Goal: Task Accomplishment & Management: Complete application form

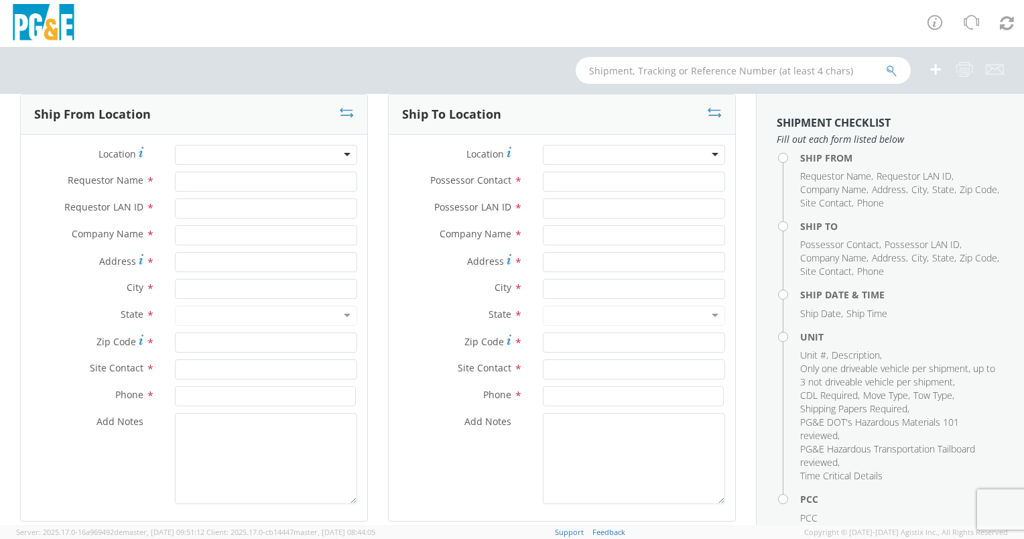
scroll to position [67, 0]
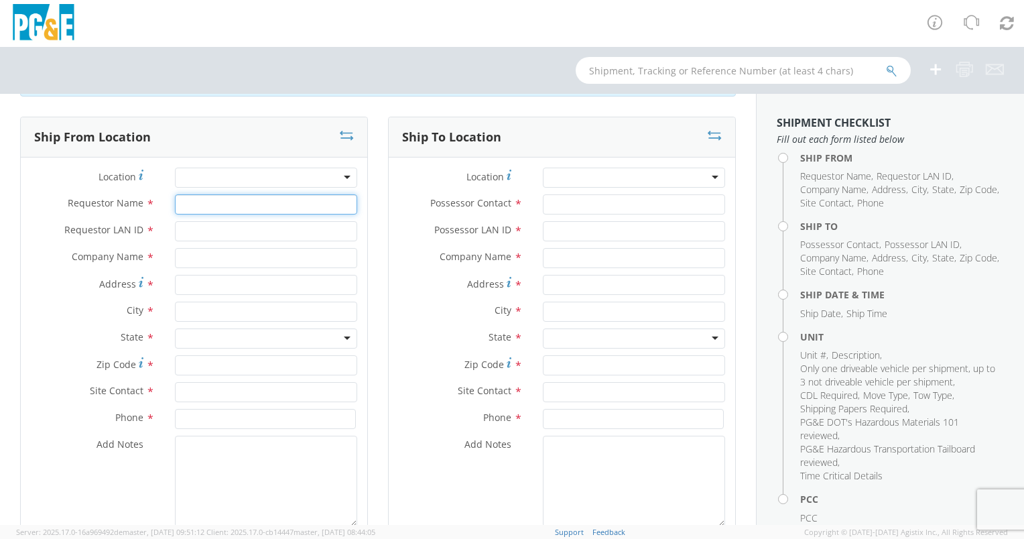
click at [209, 199] on input "Requestor Name *" at bounding box center [266, 204] width 182 height 20
type input "[PERSON_NAME]"
type input "[EMAIL_ADDRESS][DOMAIN_NAME]"
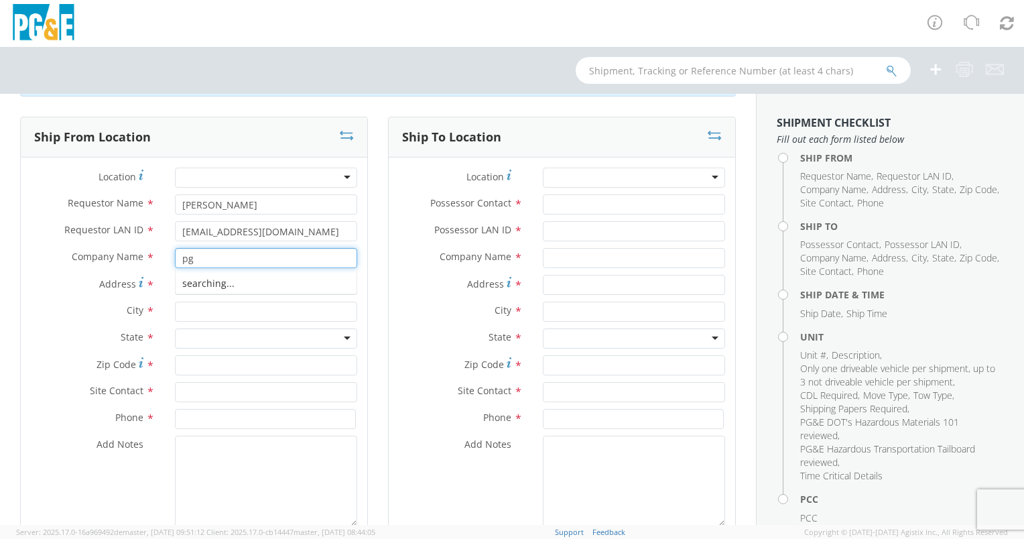
type input "p"
type input "PG&E"
type input "[GEOGRAPHIC_DATA]"
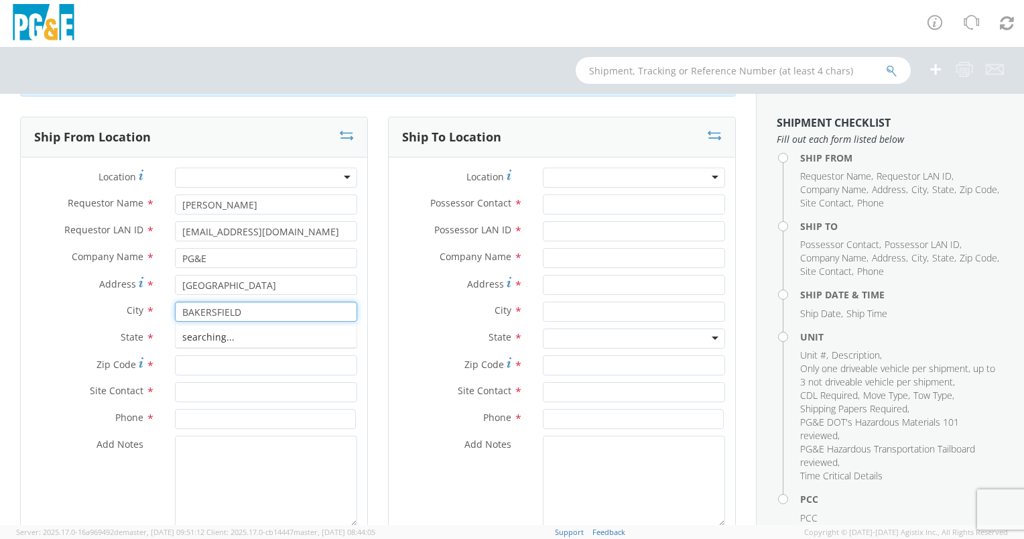
type input "BAKERSFIELD"
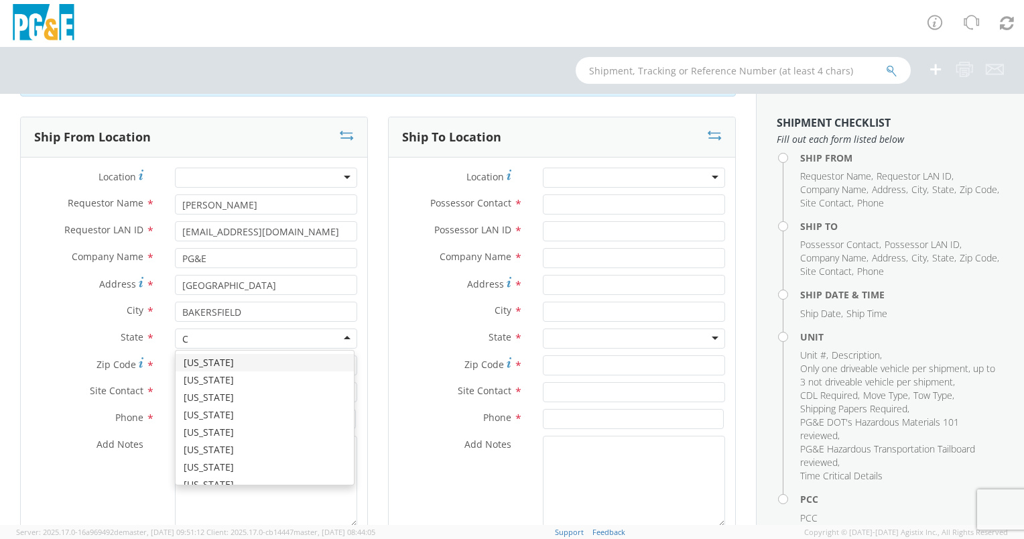
type input "CA"
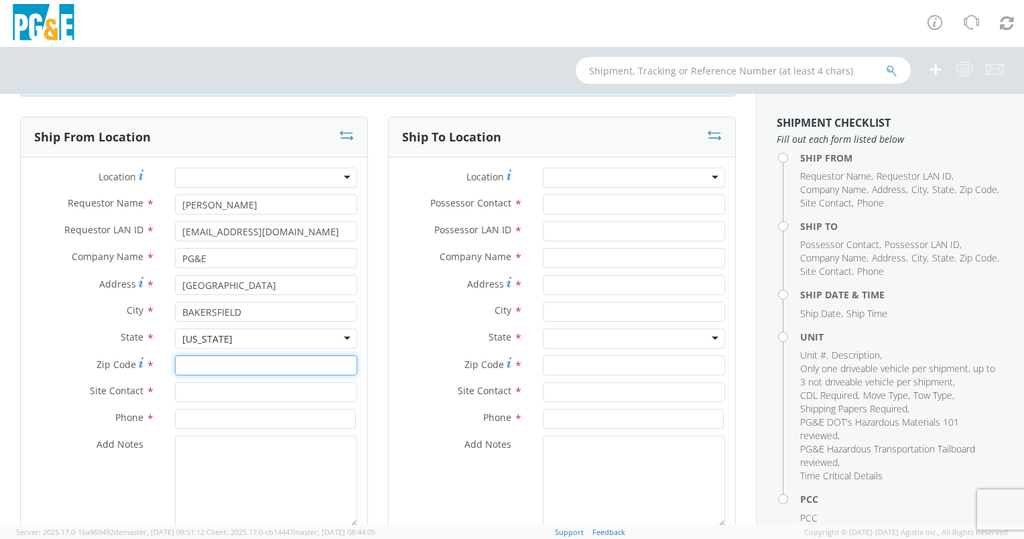
click at [209, 369] on input "Zip Code *" at bounding box center [266, 365] width 182 height 20
type input "93303"
click at [195, 394] on input "text" at bounding box center [266, 392] width 182 height 20
type input "[PERSON_NAME]"
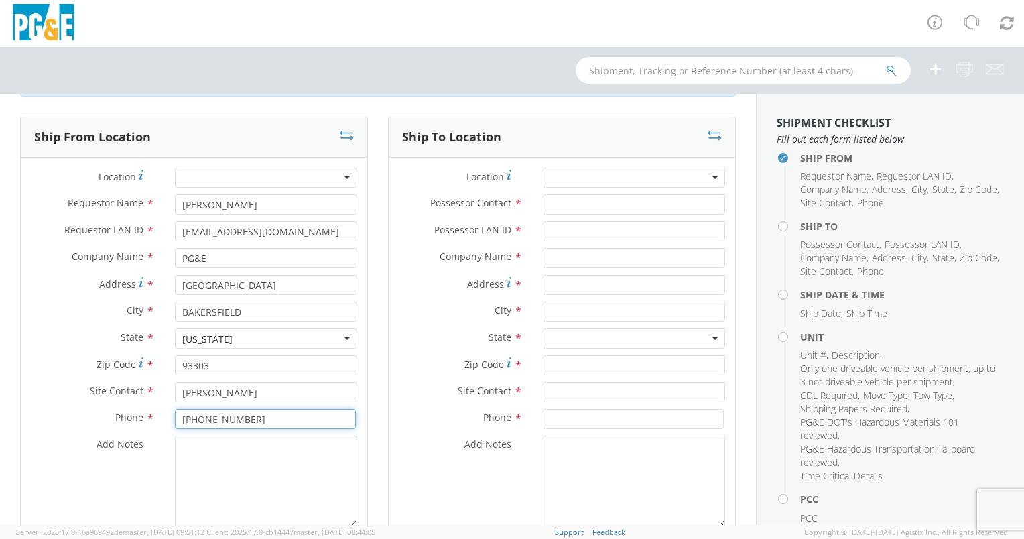
type input "[PHONE_NUMBER]"
type textarea "RE"
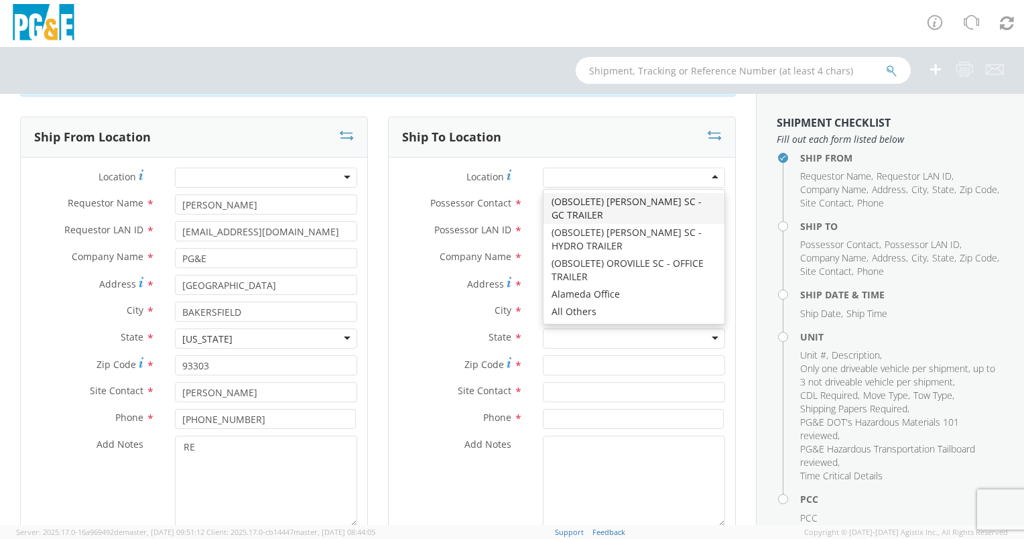
type input "U"
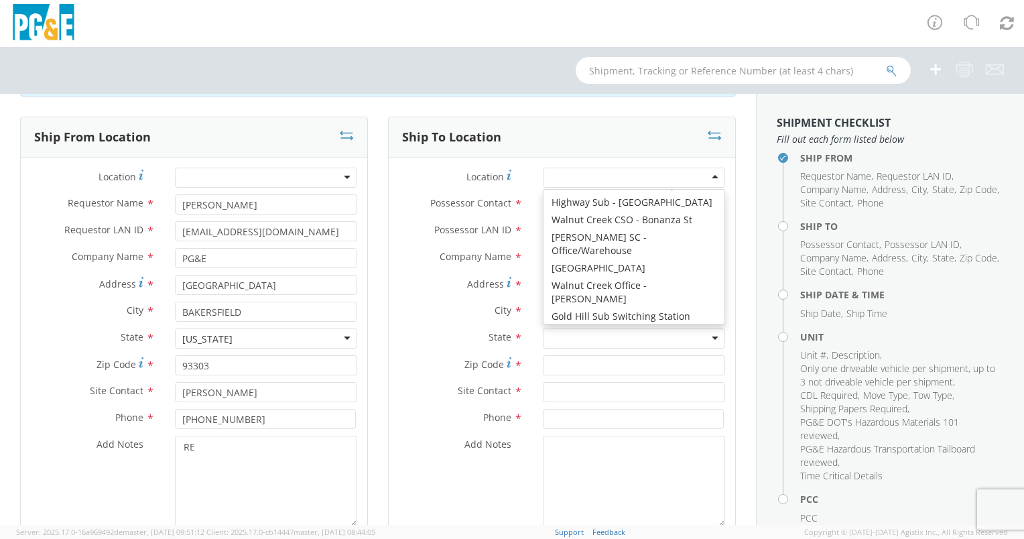
scroll to position [3, 0]
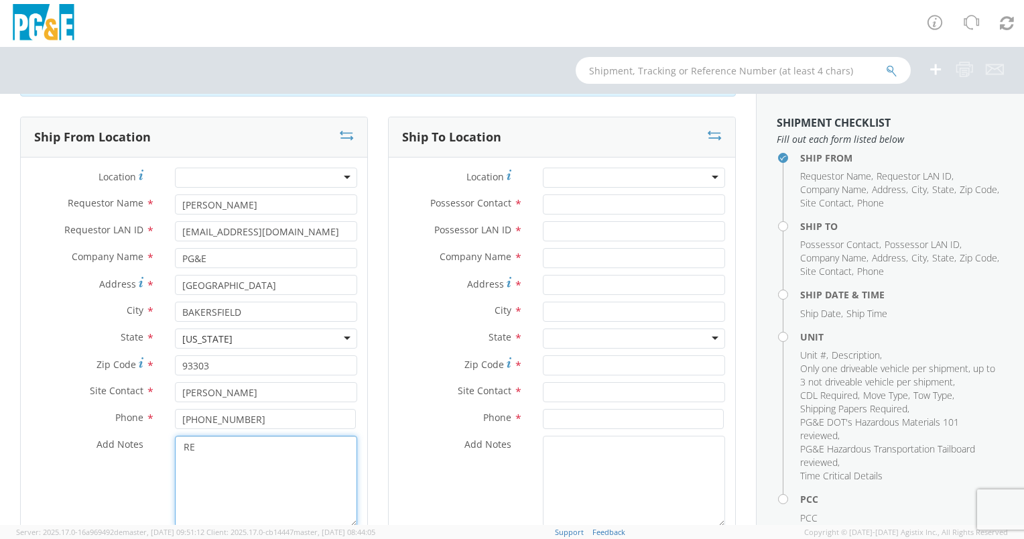
click at [213, 445] on textarea "RE" at bounding box center [266, 481] width 182 height 91
type textarea "REQUESTING [PERSON_NAME] TRANSPORTATION"
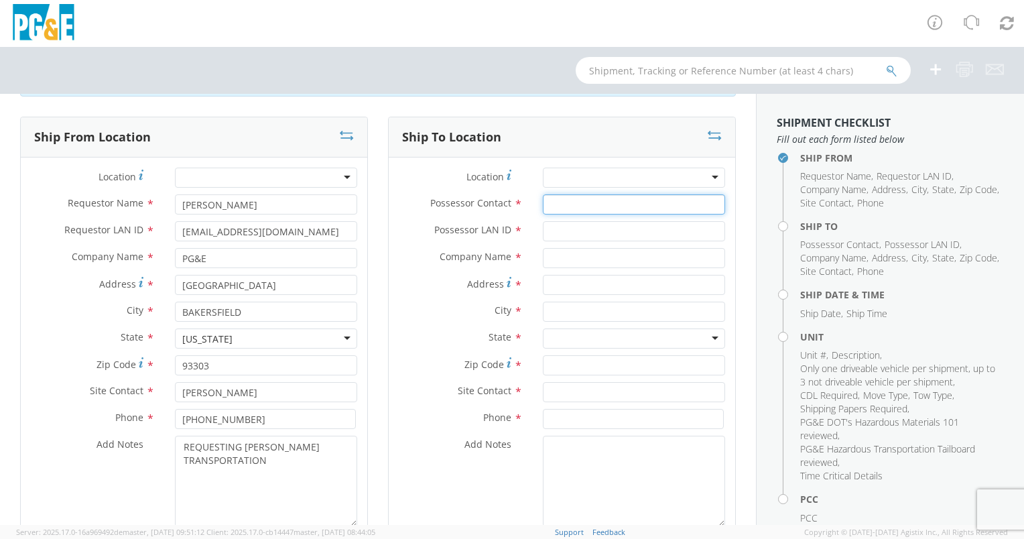
click at [576, 207] on input "Possessor Contact *" at bounding box center [634, 204] width 182 height 20
type input "[PERSON_NAME]"
type input "AJMV"
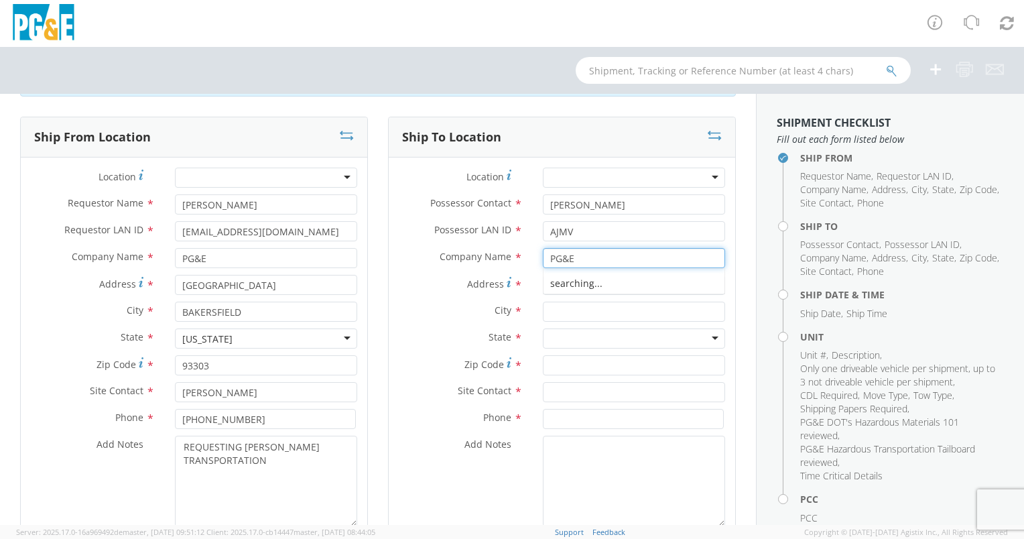
type input "PG&E"
type input "[PERSON_NAME] & RIVERLAKES RD"
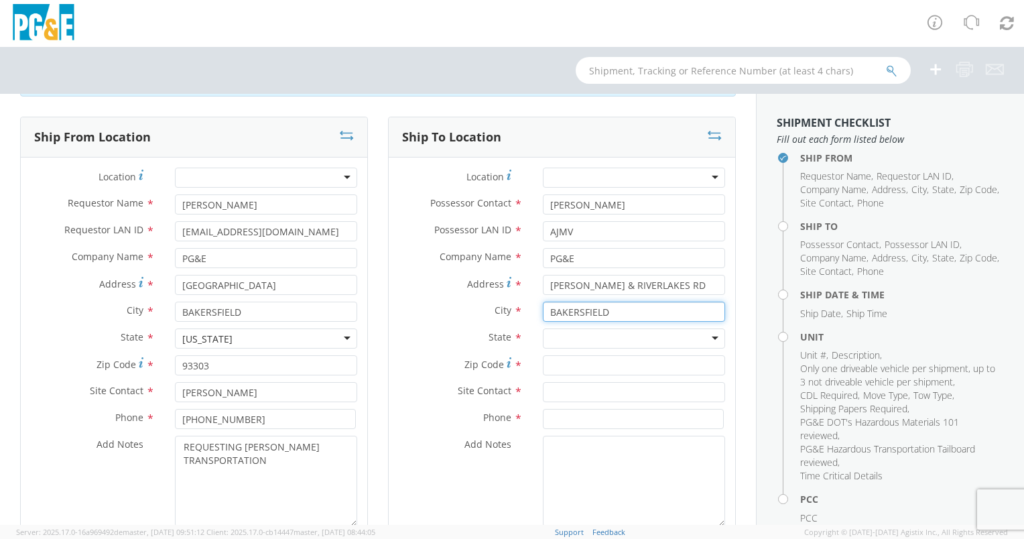
type input "BAKERSFIELD"
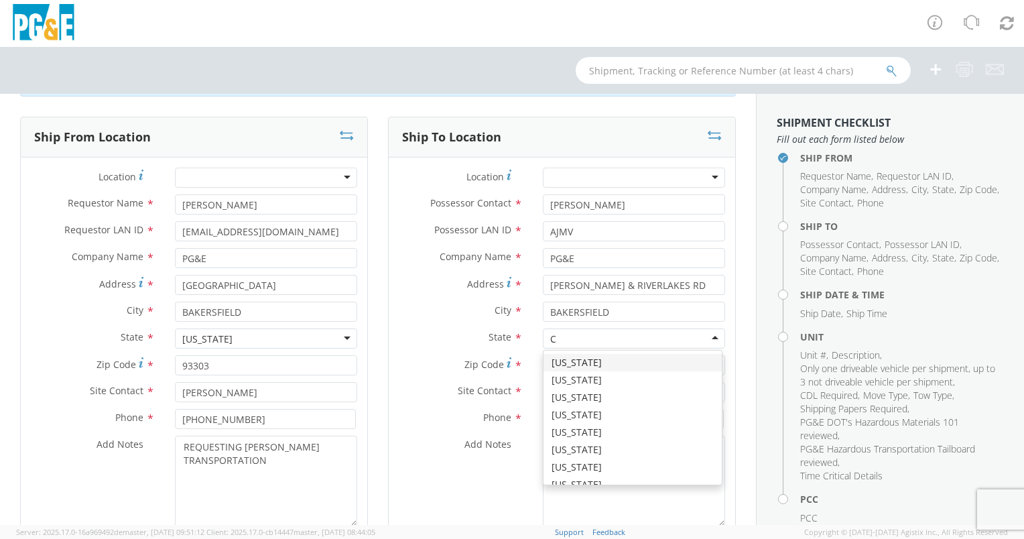
type input "CA"
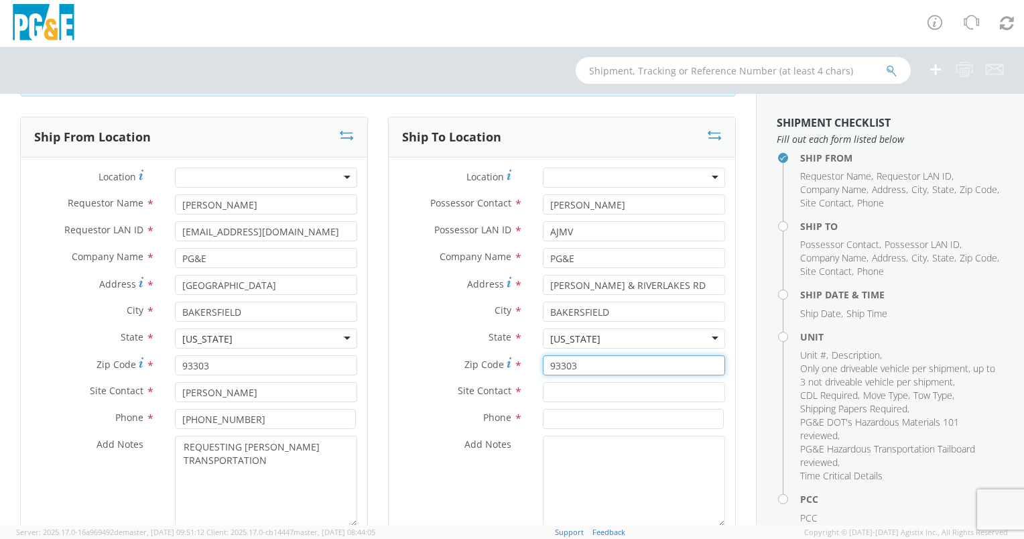
type input "93303"
type input "[PERSON_NAME]"
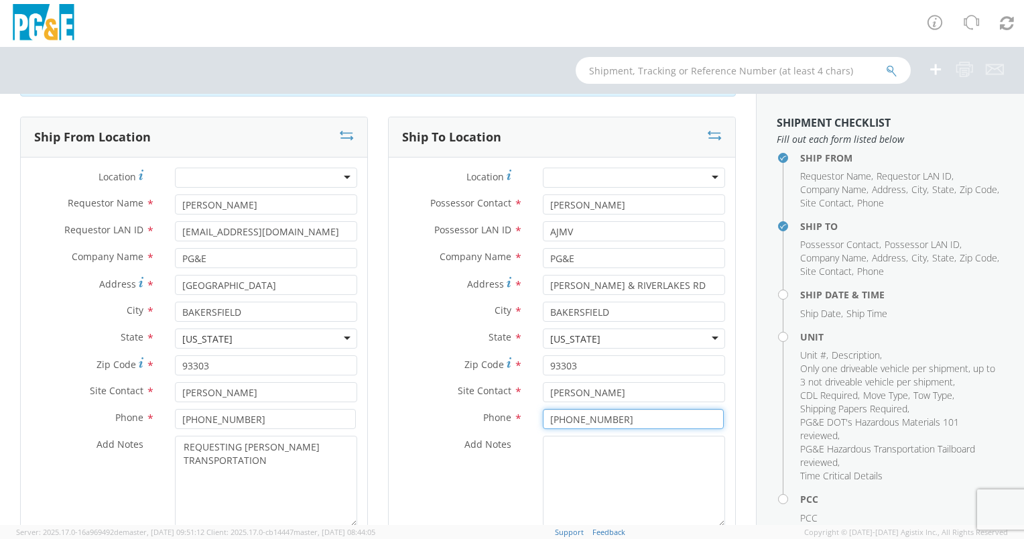
type input "[PHONE_NUMBER]"
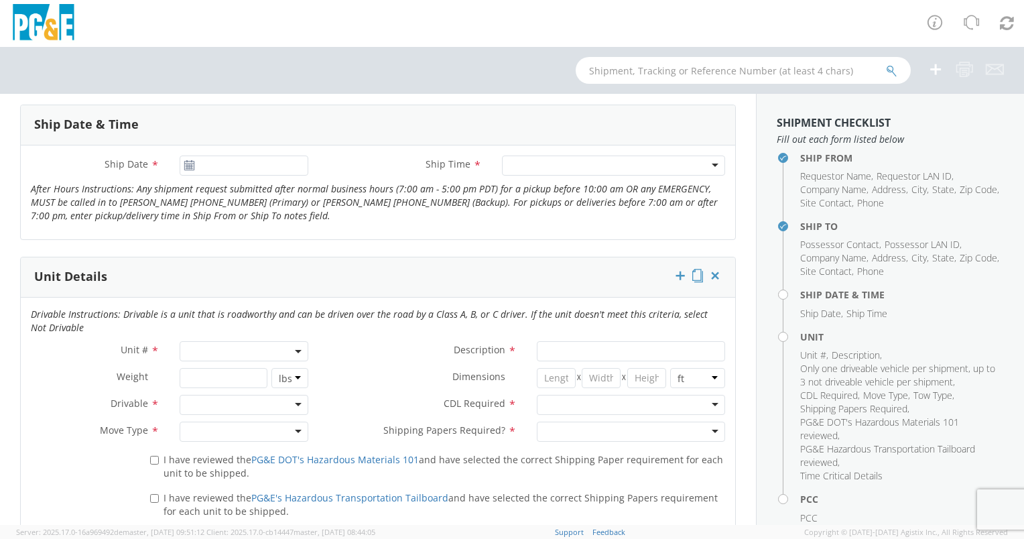
scroll to position [536, 0]
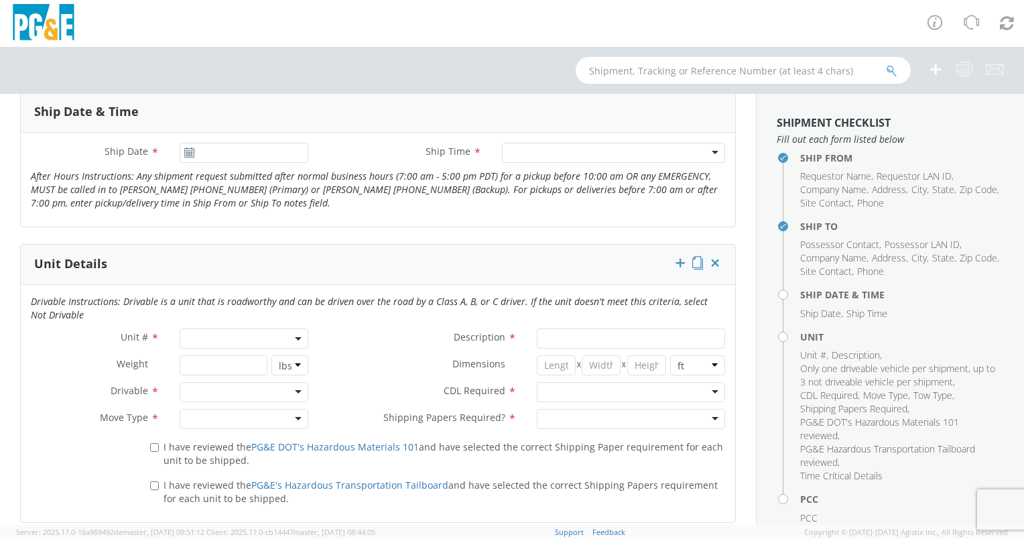
type textarea "REQUESTING [PERSON_NAME] TRANSPORTATION"
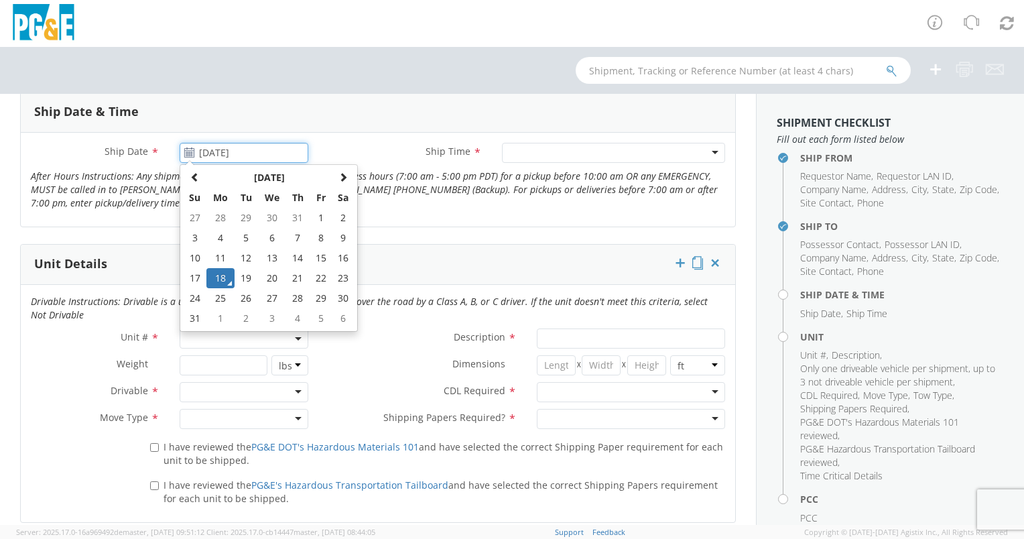
click at [241, 152] on input "[DATE]" at bounding box center [244, 153] width 129 height 20
click at [274, 275] on td "20" at bounding box center [272, 278] width 28 height 20
type input "[DATE]"
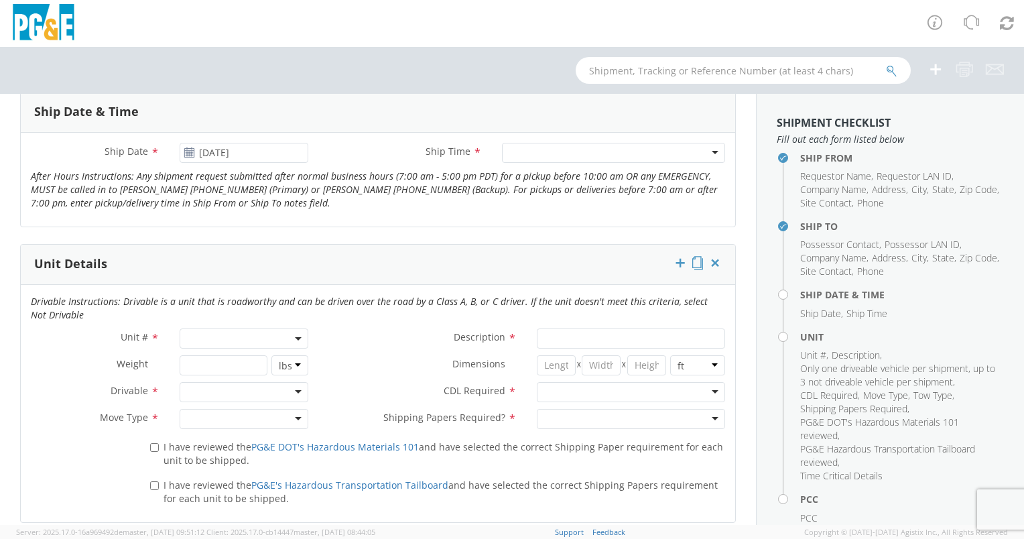
click at [552, 155] on div at bounding box center [613, 153] width 223 height 20
click at [188, 330] on span at bounding box center [244, 339] width 129 height 20
click at [198, 359] on input "search" at bounding box center [243, 361] width 120 height 20
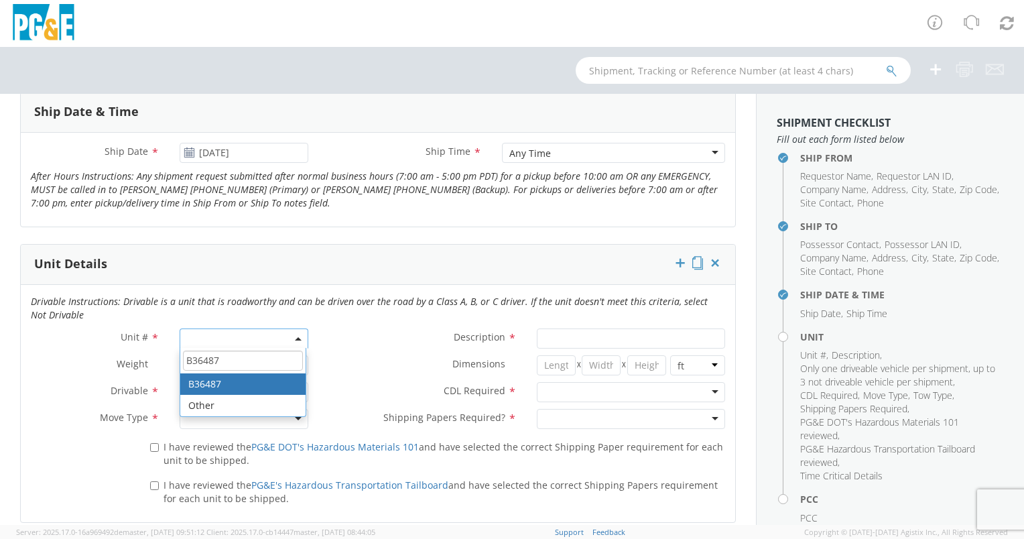
type input "B36487"
type input "EXCAVATOR; BACKHOE: 45001 >"
select select "B36487"
select select "? string: ?"
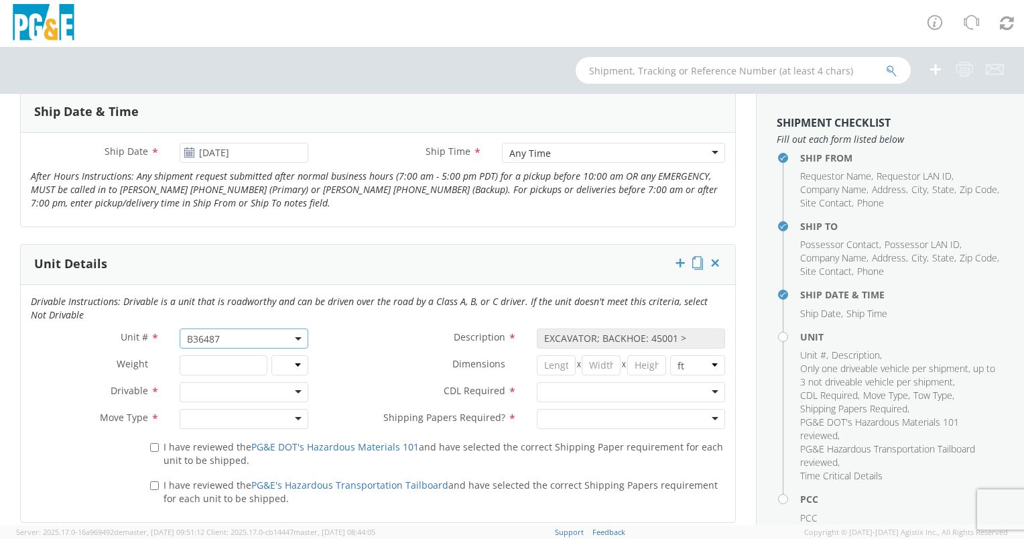
click at [204, 392] on div at bounding box center [244, 392] width 129 height 20
click at [206, 410] on div at bounding box center [244, 419] width 129 height 20
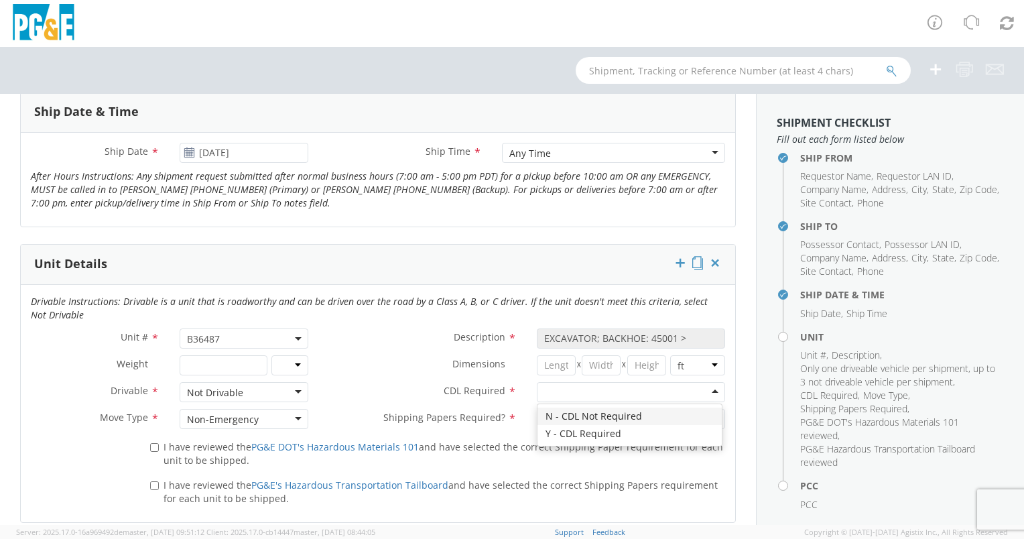
click at [571, 391] on div at bounding box center [631, 392] width 188 height 20
click at [569, 416] on div at bounding box center [631, 419] width 188 height 20
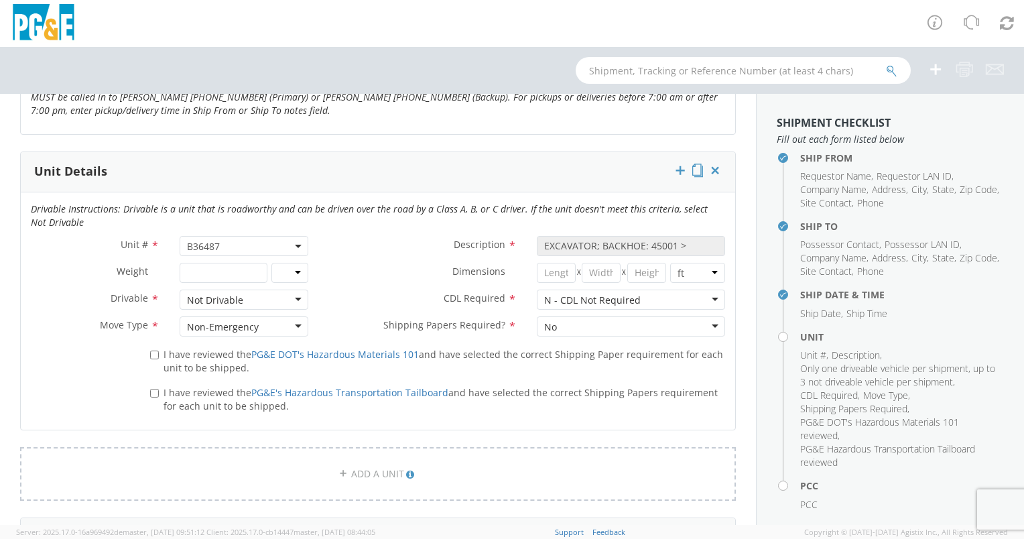
scroll to position [738, 0]
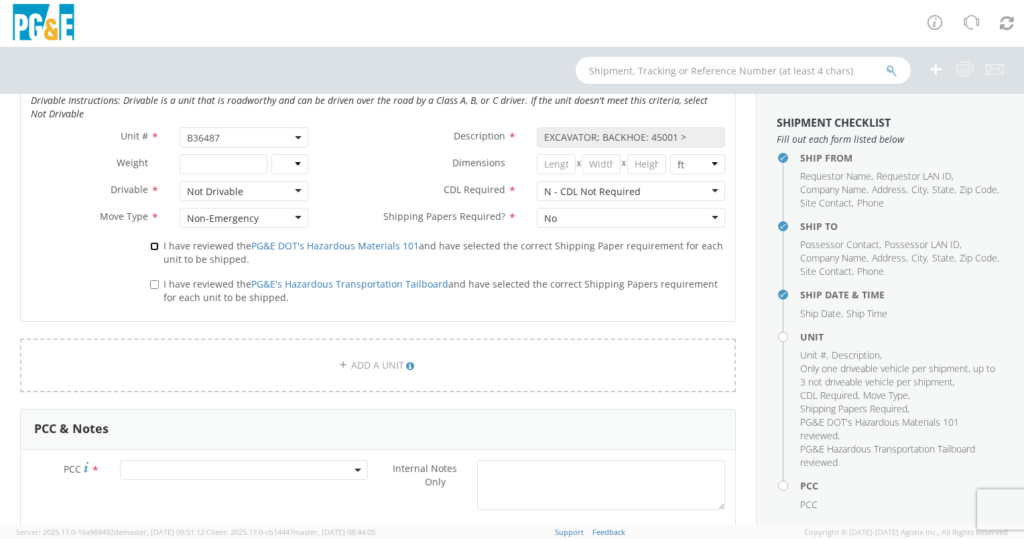
drag, startPoint x: 151, startPoint y: 243, endPoint x: 156, endPoint y: 263, distance: 20.0
click at [151, 243] on input "I have reviewed the PG&E DOT's Hazardous Materials 101 and have selected the co…" at bounding box center [154, 246] width 9 height 9
checkbox input "true"
click at [155, 286] on input "I have reviewed the PG&E's Hazardous Transportation Tailboard and have selected…" at bounding box center [154, 284] width 9 height 9
checkbox input "true"
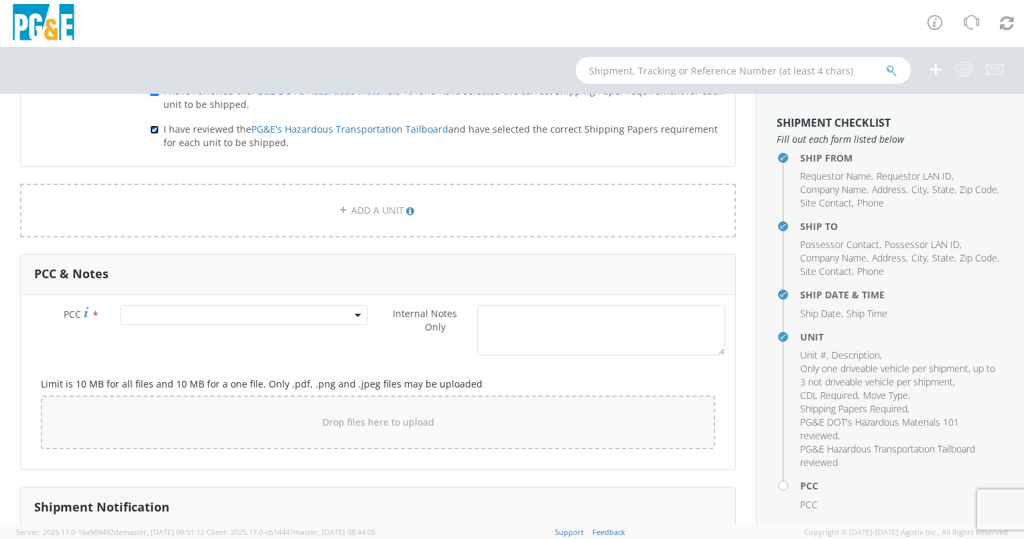
scroll to position [1006, 0]
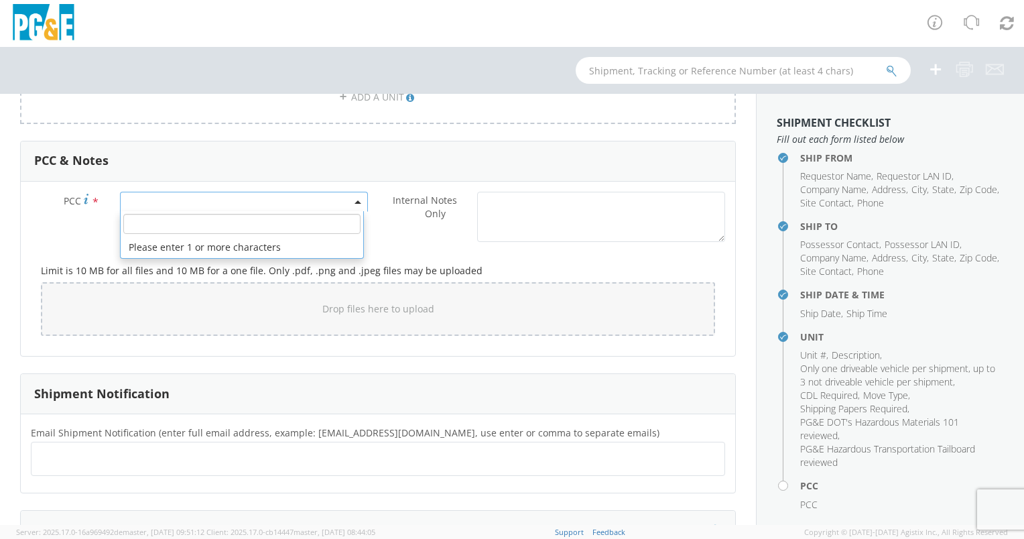
click at [135, 198] on span at bounding box center [244, 202] width 248 height 20
click at [141, 218] on input "number" at bounding box center [241, 224] width 237 height 20
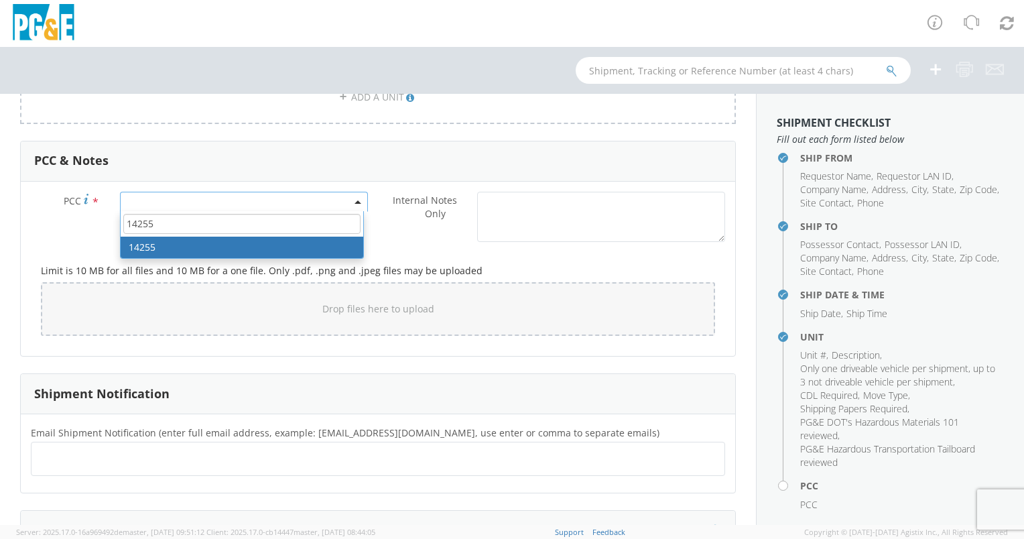
type input "14255"
select select "14255"
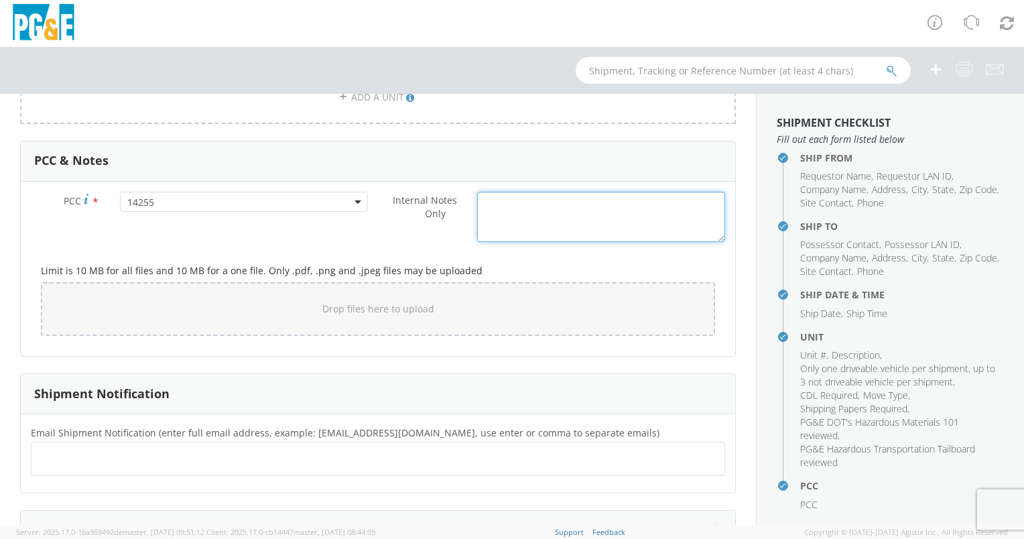
click at [567, 216] on textarea "Internal Notes Only *" at bounding box center [601, 217] width 248 height 50
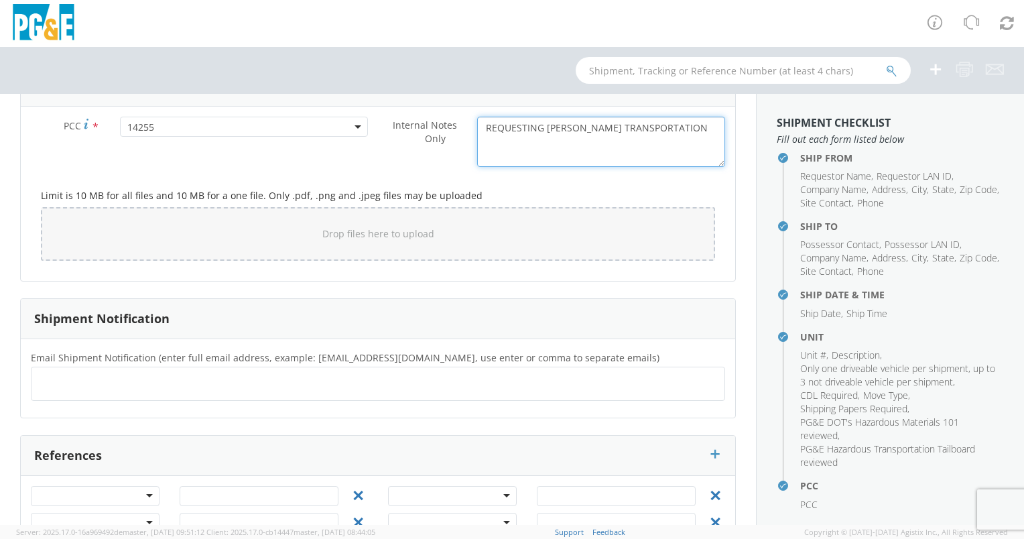
scroll to position [1120, 0]
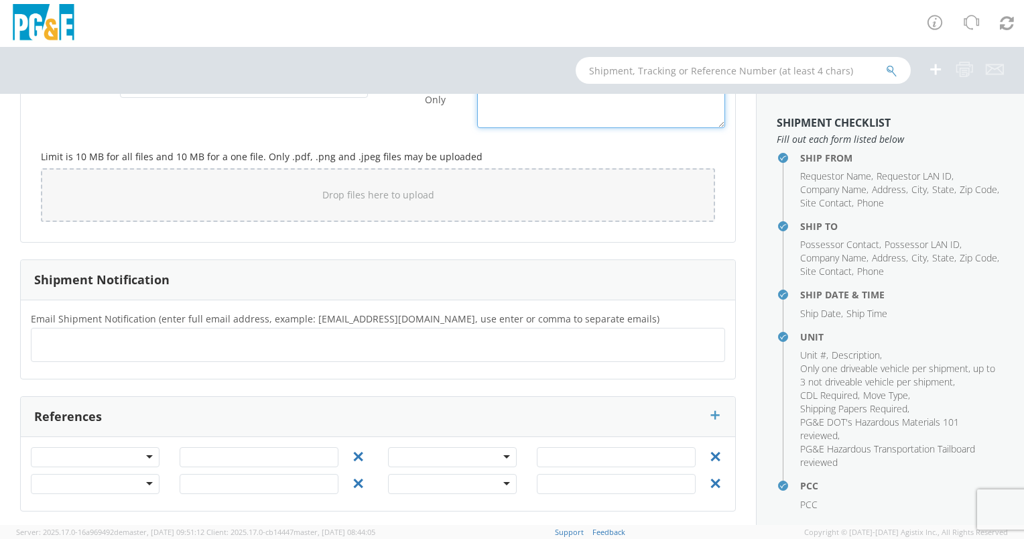
type textarea "REQUESTING [PERSON_NAME] TRANSPORTATION"
click at [62, 338] on ul at bounding box center [378, 345] width 683 height 22
type input "[EMAIL_ADDRESS][DOMAIN_NAME]"
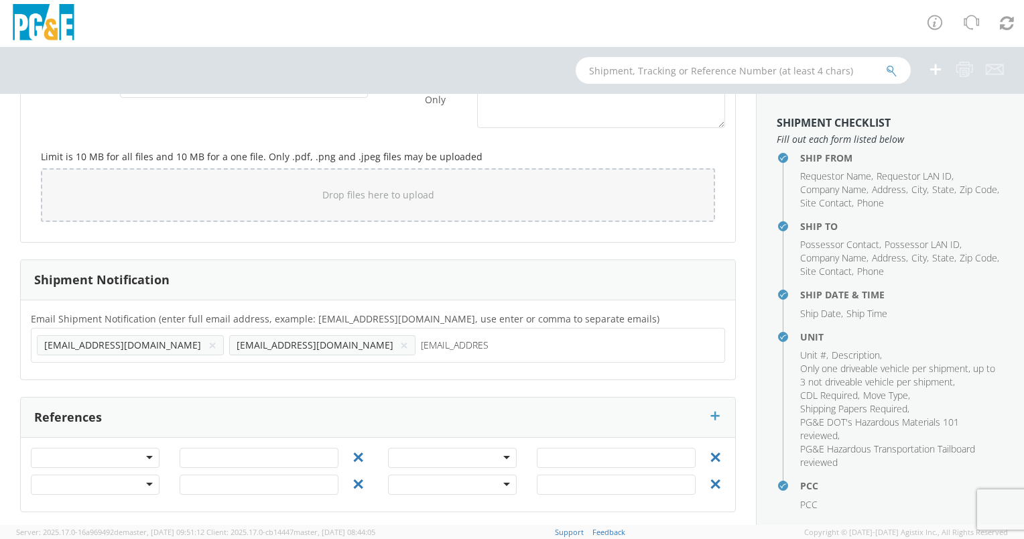
type input "[EMAIL_ADDRESS][DOMAIN_NAME]"
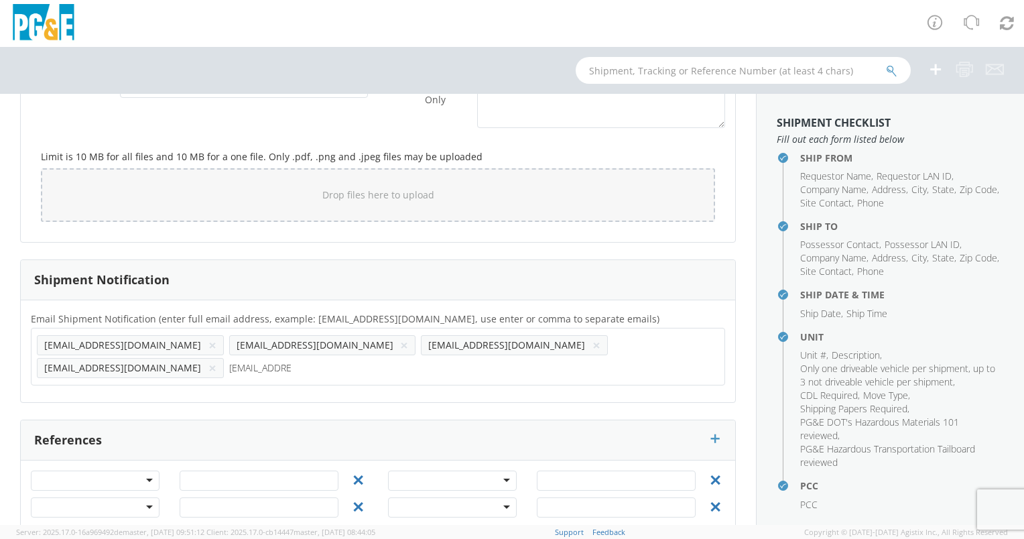
type input "[EMAIL_ADDRESS][DOMAIN_NAME]"
click at [129, 471] on div at bounding box center [95, 481] width 129 height 20
click at [196, 471] on input "text" at bounding box center [259, 481] width 159 height 20
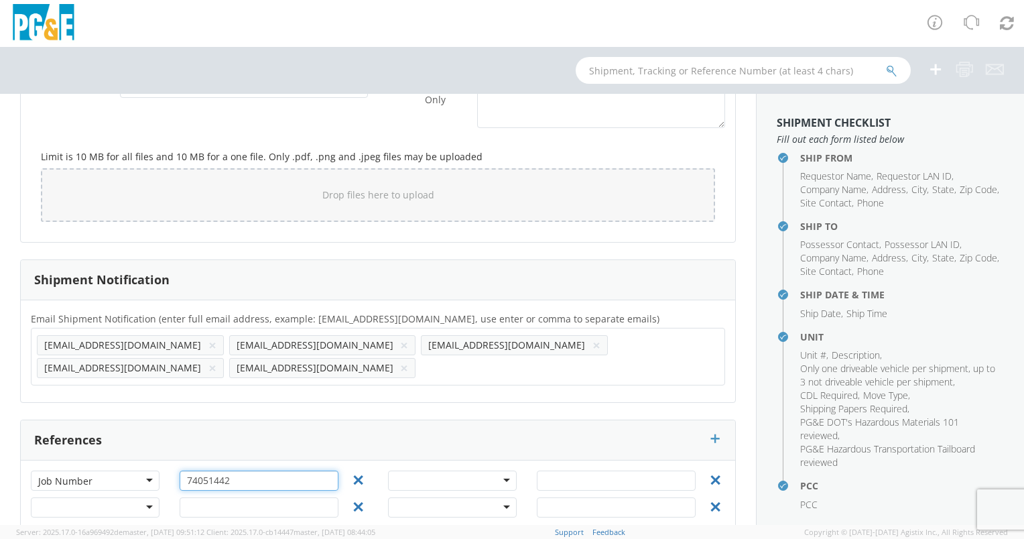
type input "74051442"
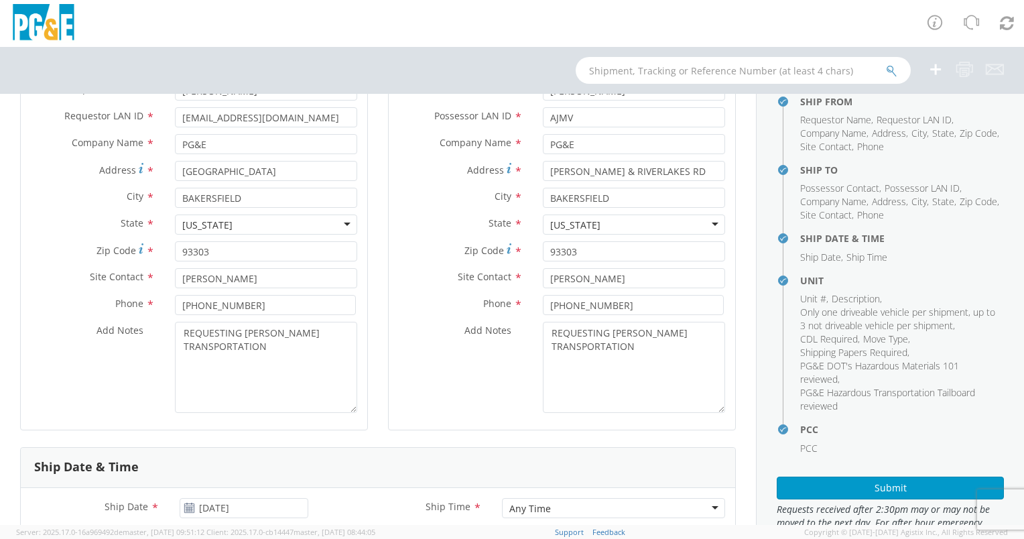
scroll to position [101, 0]
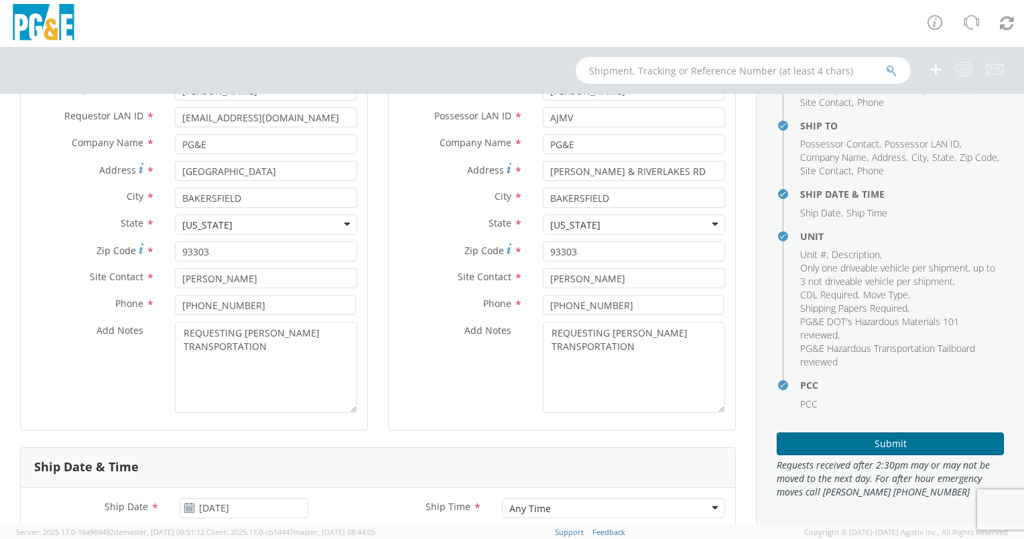
click at [876, 442] on button "Submit" at bounding box center [890, 443] width 227 height 23
